Goal: Find specific page/section: Find specific page/section

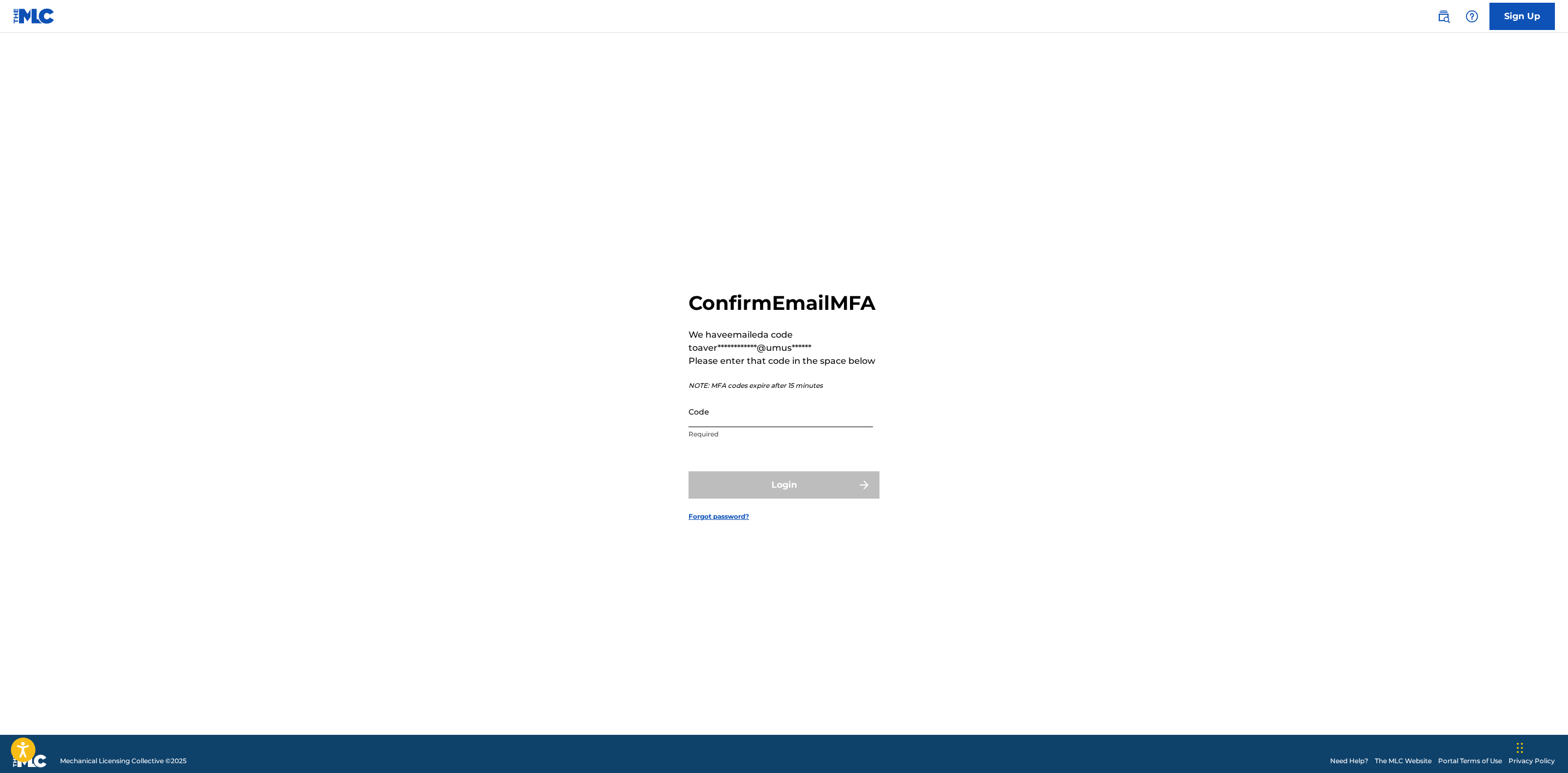
click at [796, 417] on input "Code" at bounding box center [780, 412] width 184 height 31
paste input "896435"
type input "896435"
click at [765, 495] on button "Login" at bounding box center [784, 485] width 191 height 27
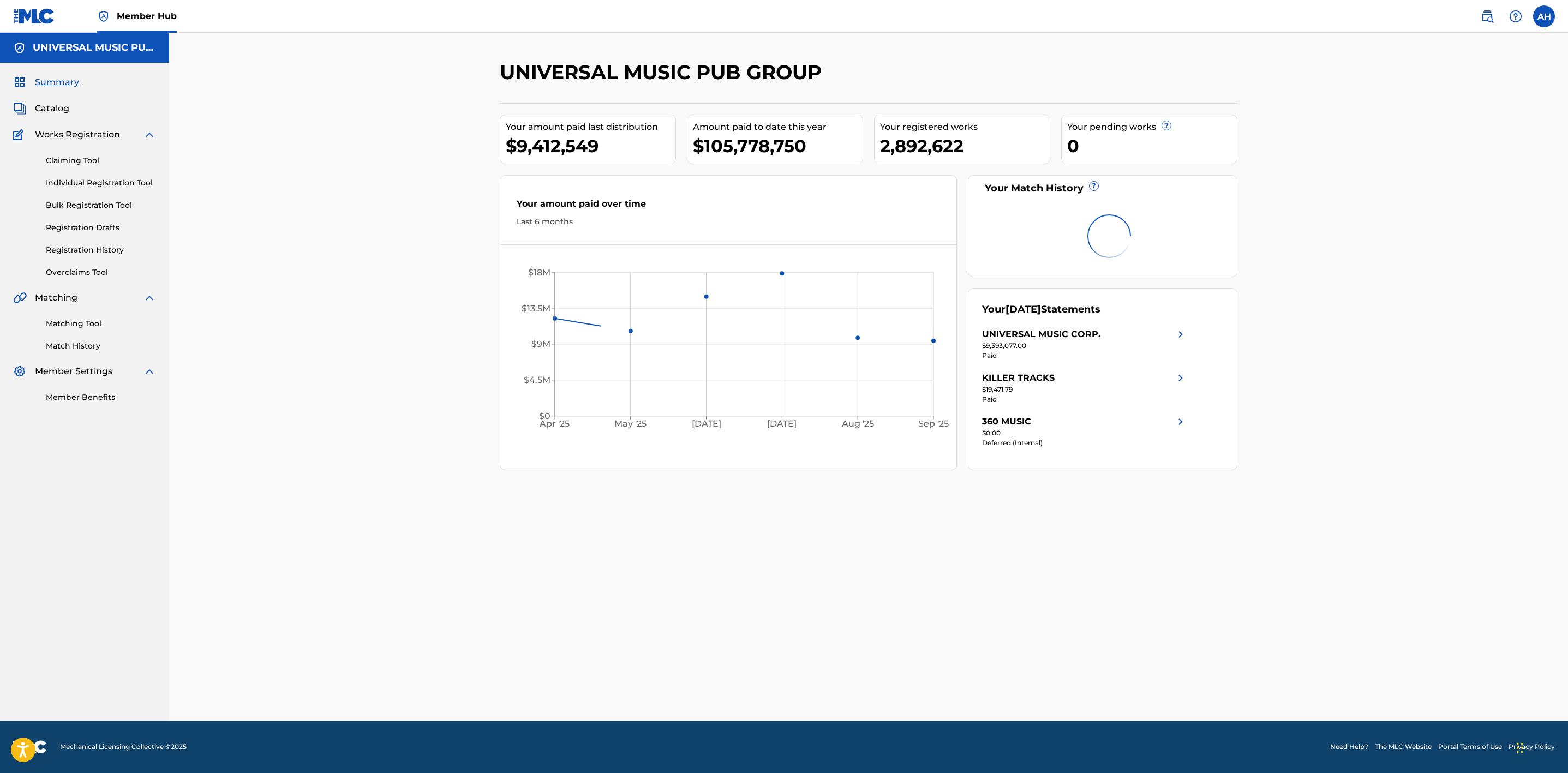
click at [335, 304] on div "UNIVERSAL MUSIC PUB GROUP Your amount paid last distribution $9,412,549 Amount …" at bounding box center [868, 376] width 1399 height 688
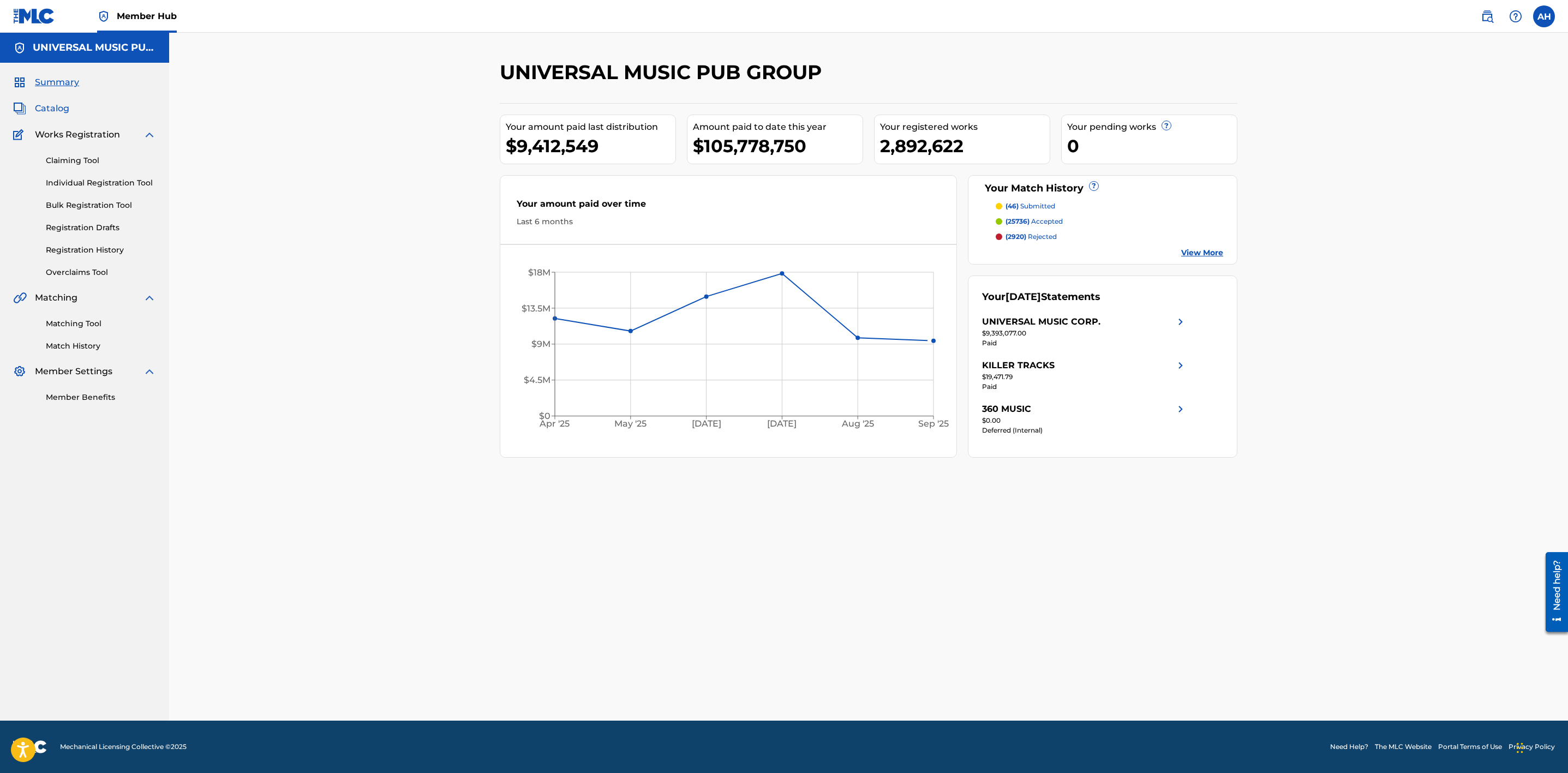
click at [64, 110] on span "Catalog" at bounding box center [52, 108] width 35 height 13
